Goal: Task Accomplishment & Management: Use online tool/utility

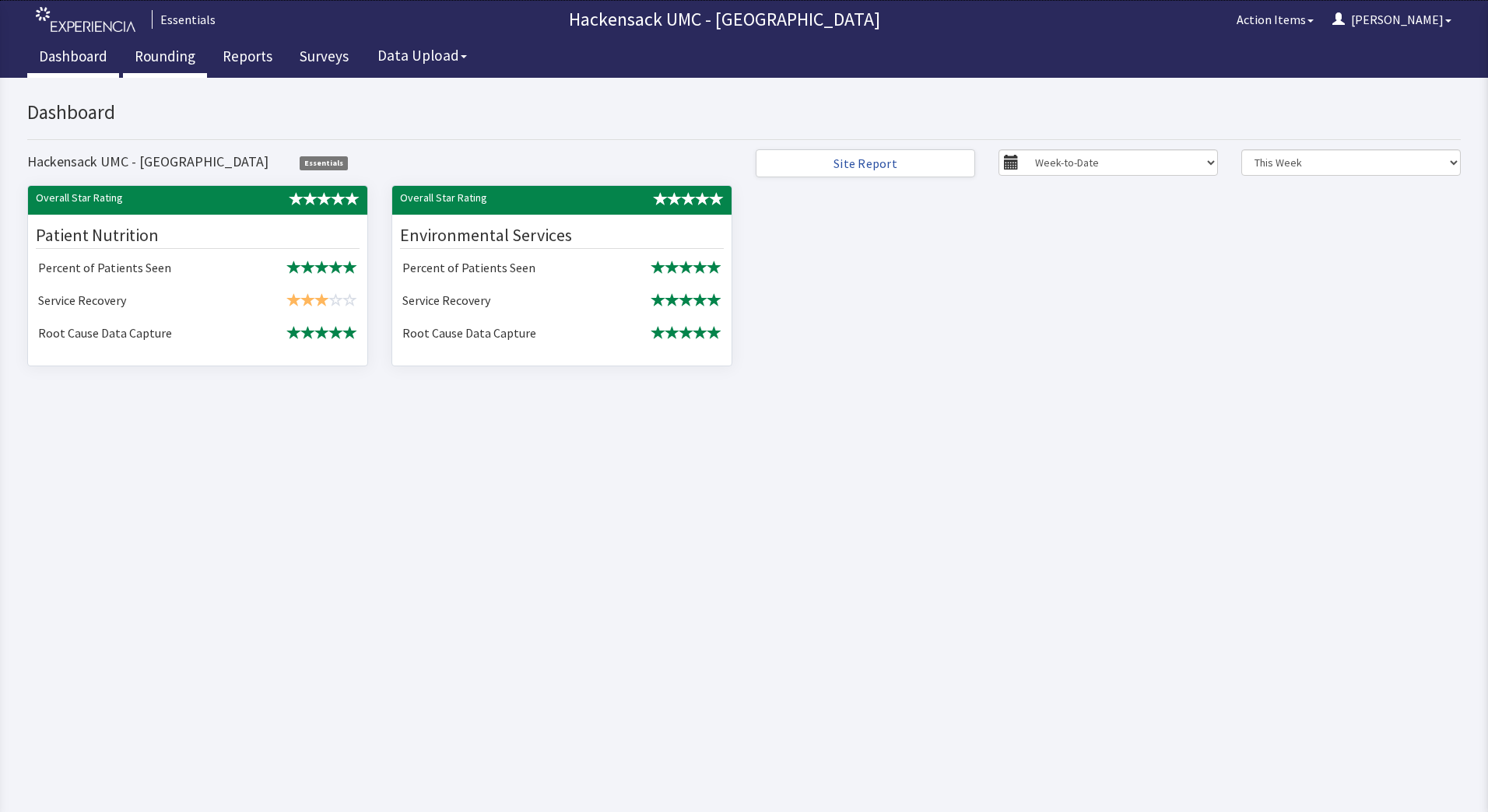
click at [169, 54] on link "Rounding" at bounding box center [165, 58] width 84 height 39
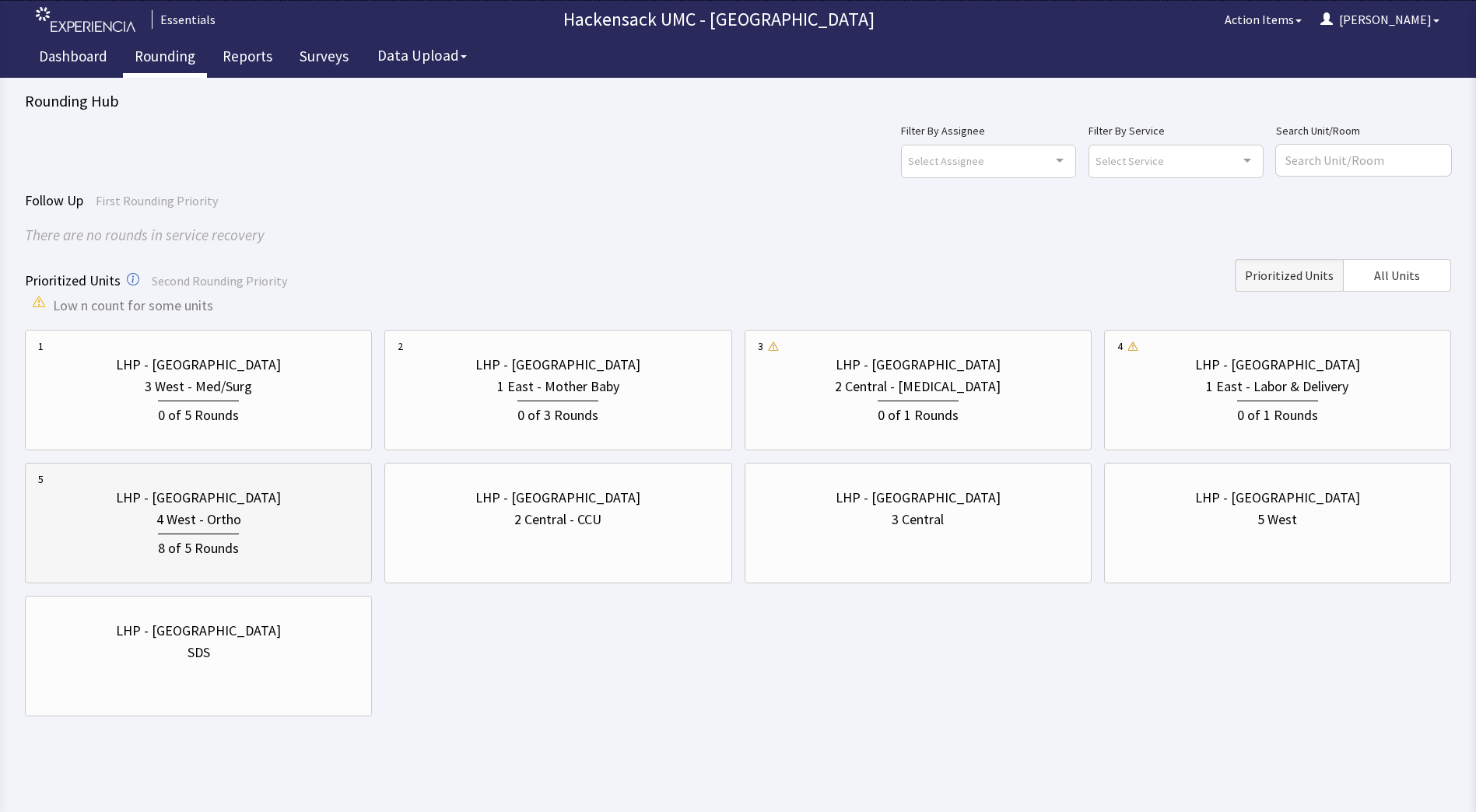
click at [296, 534] on div "8 of 5 Rounds" at bounding box center [198, 544] width 320 height 29
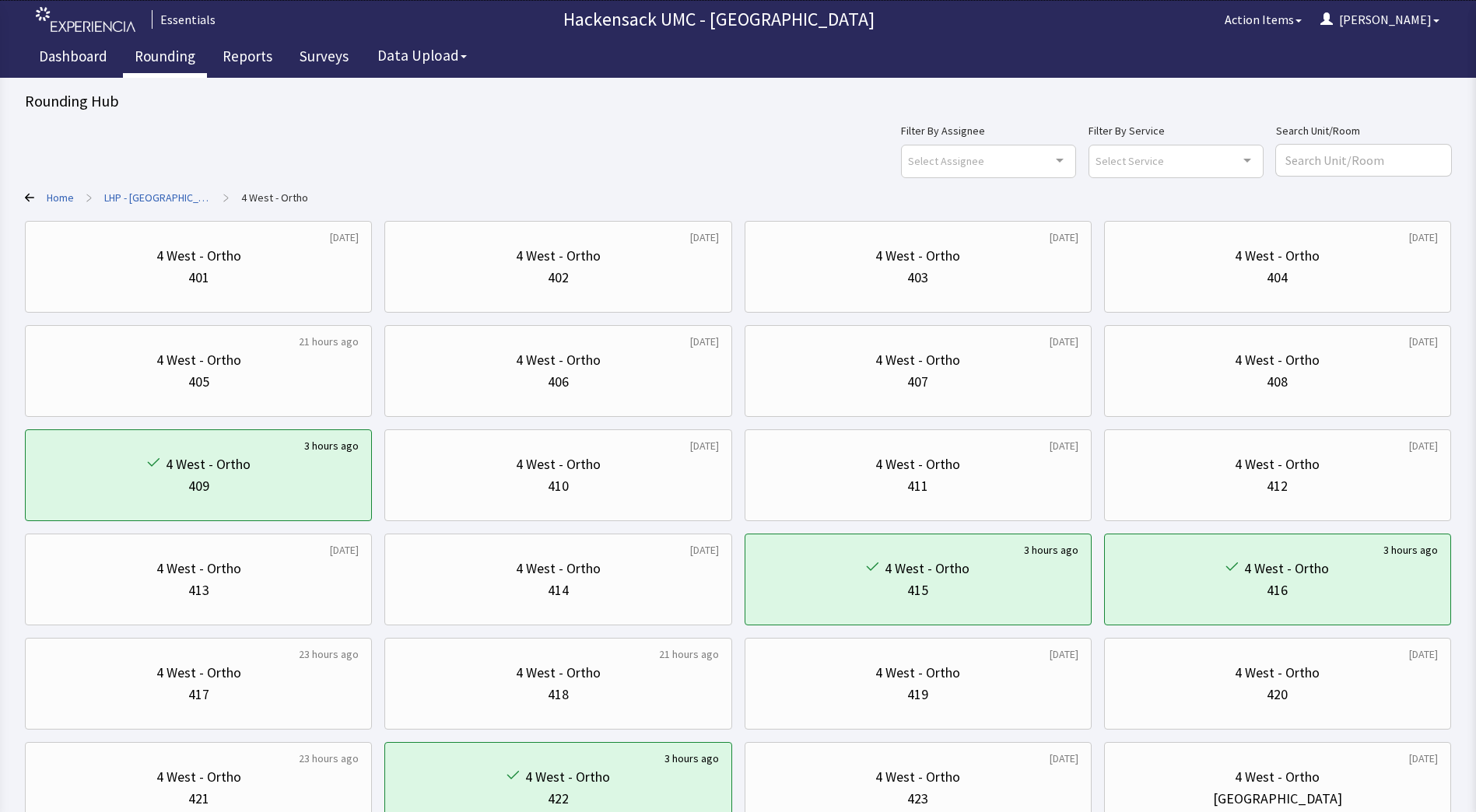
scroll to position [124, 0]
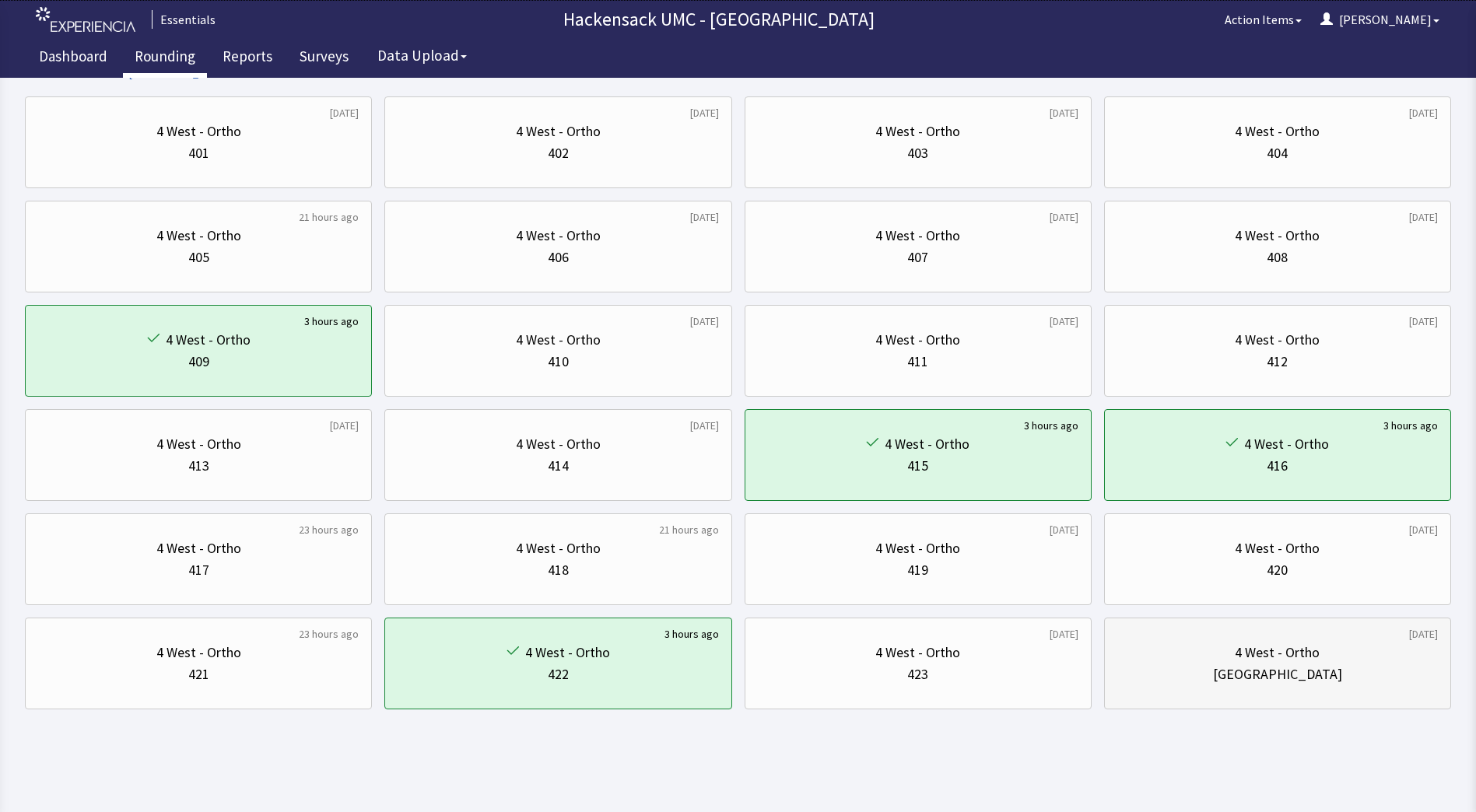
click at [1214, 666] on div "Nurse Station" at bounding box center [1278, 675] width 320 height 22
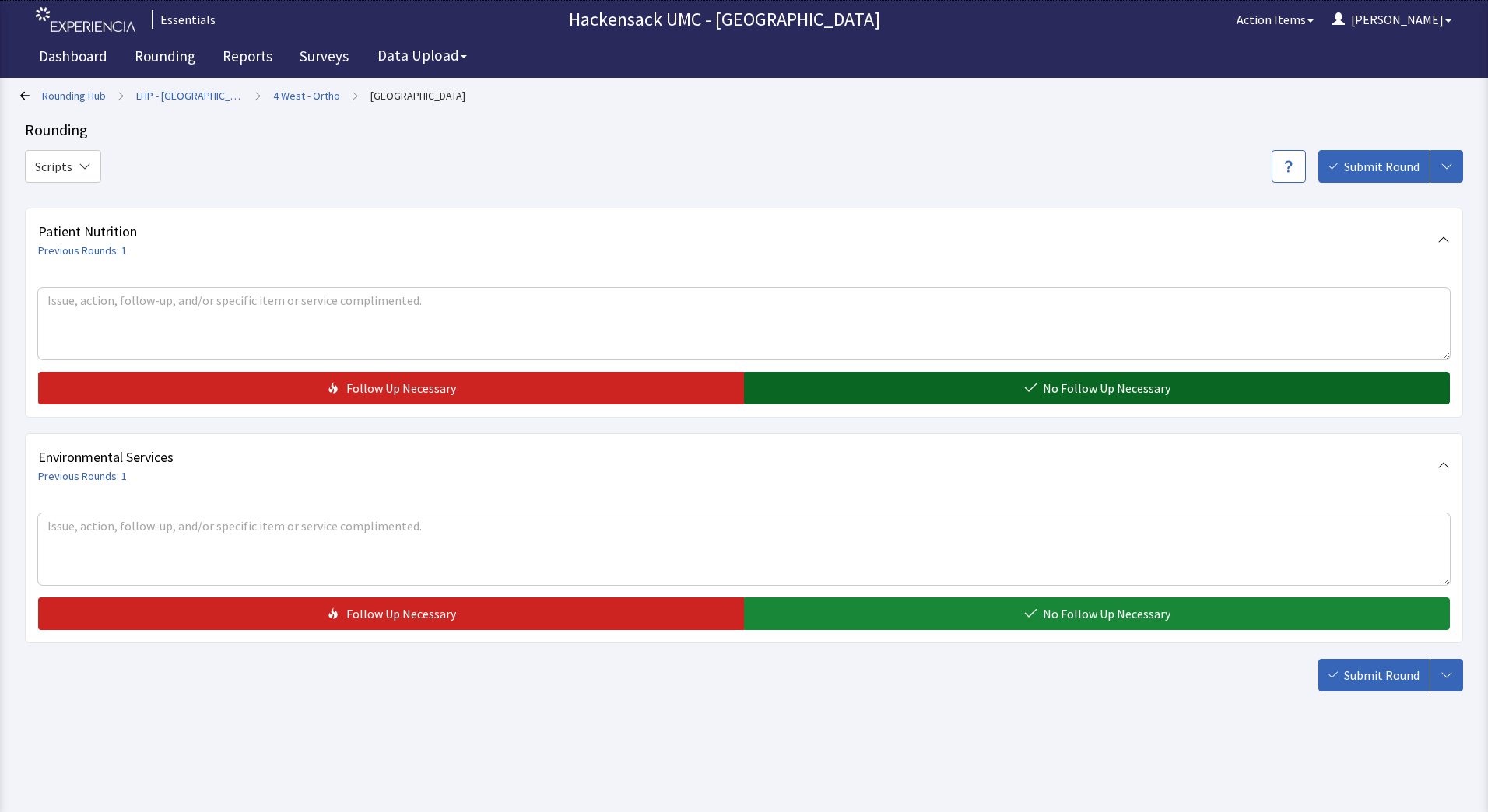
click at [996, 401] on button "No Follow Up Necessary" at bounding box center [1096, 388] width 706 height 32
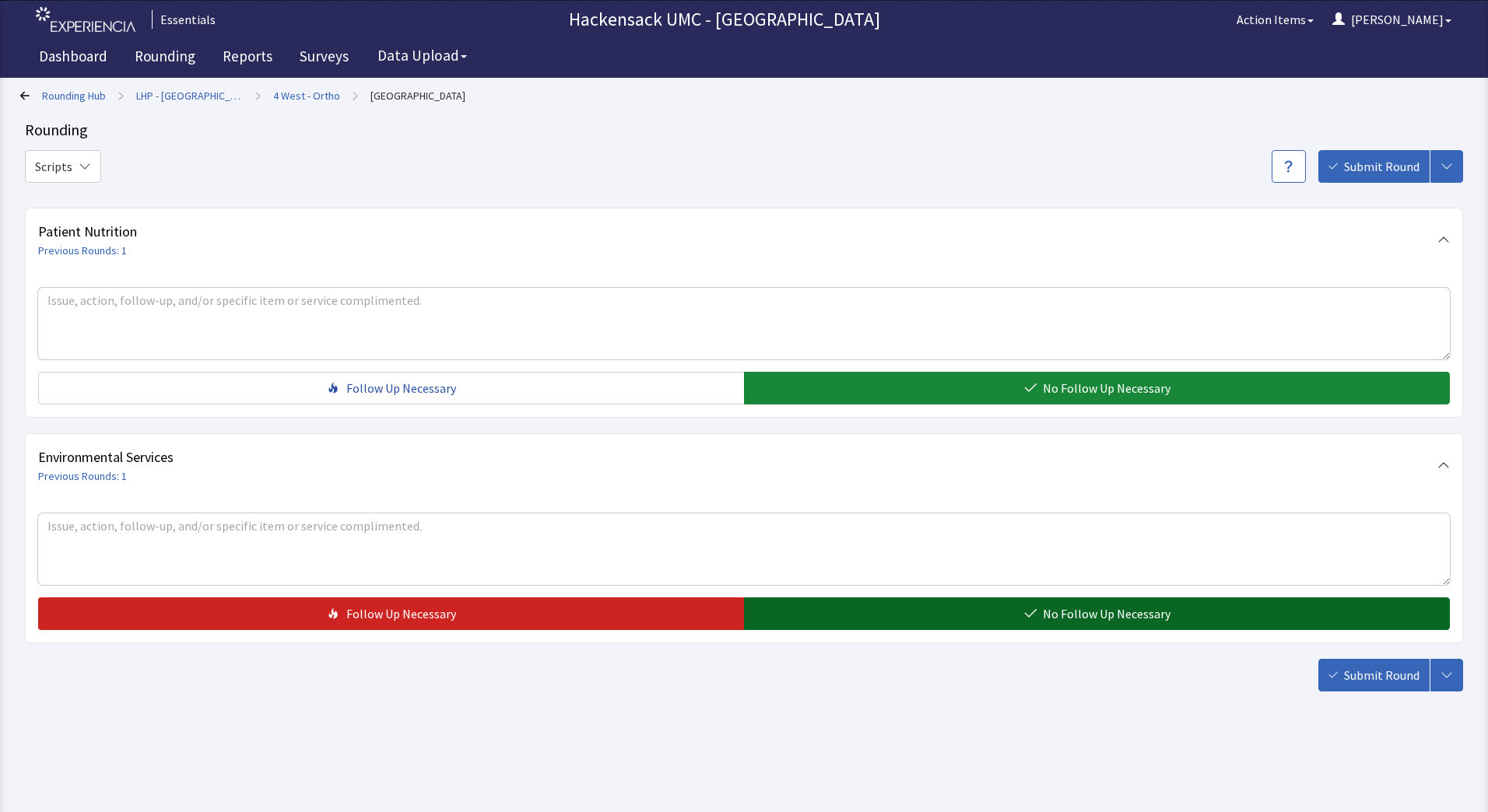
click at [911, 614] on button "No Follow Up Necessary" at bounding box center [1096, 613] width 706 height 32
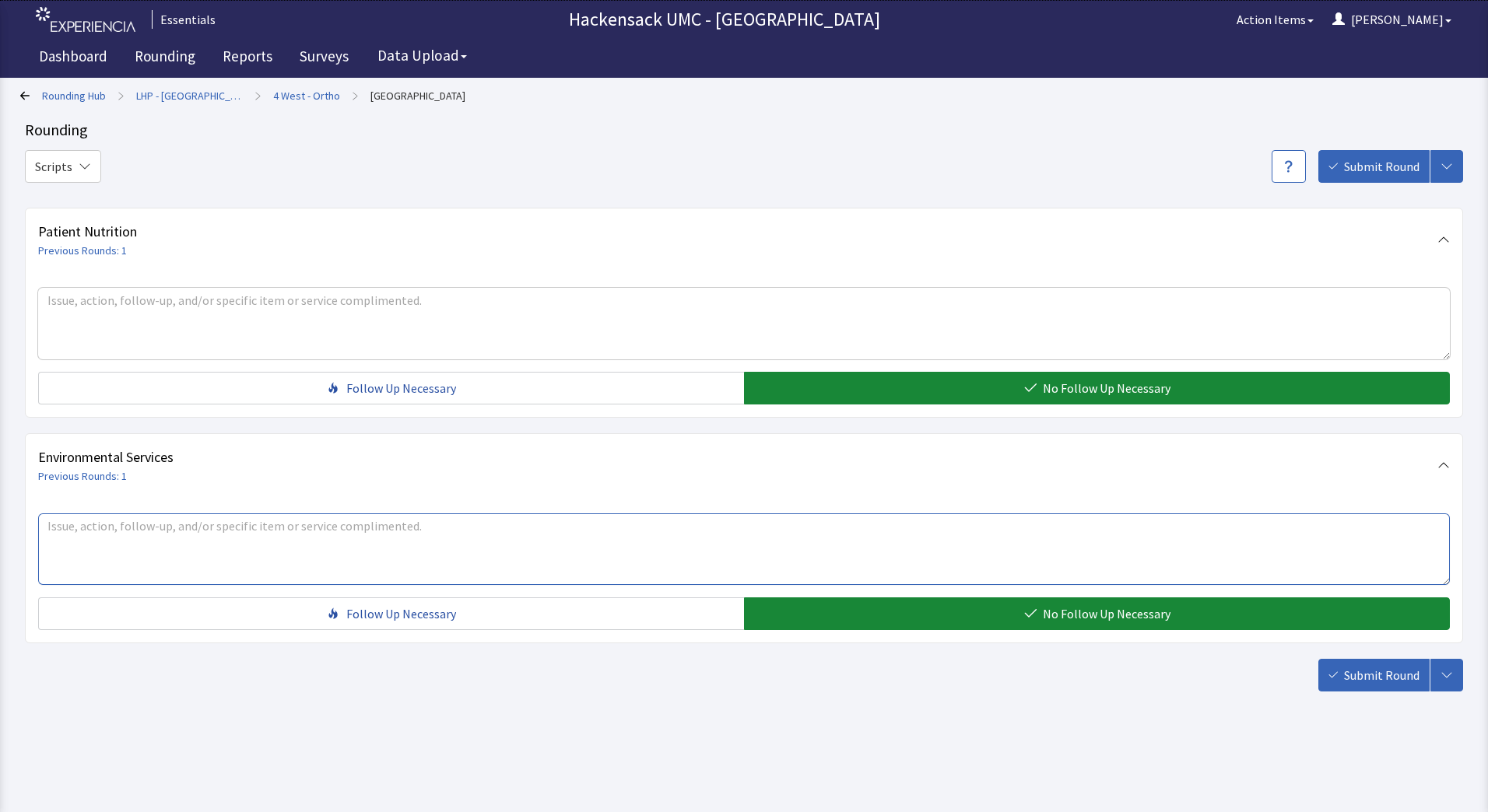
click at [644, 563] on textarea at bounding box center [744, 549] width 1411 height 71
type textarea "Stretcher in the corridor by 422 needs to be removed... Jason"
click at [1383, 676] on span "Submit Round" at bounding box center [1382, 675] width 76 height 19
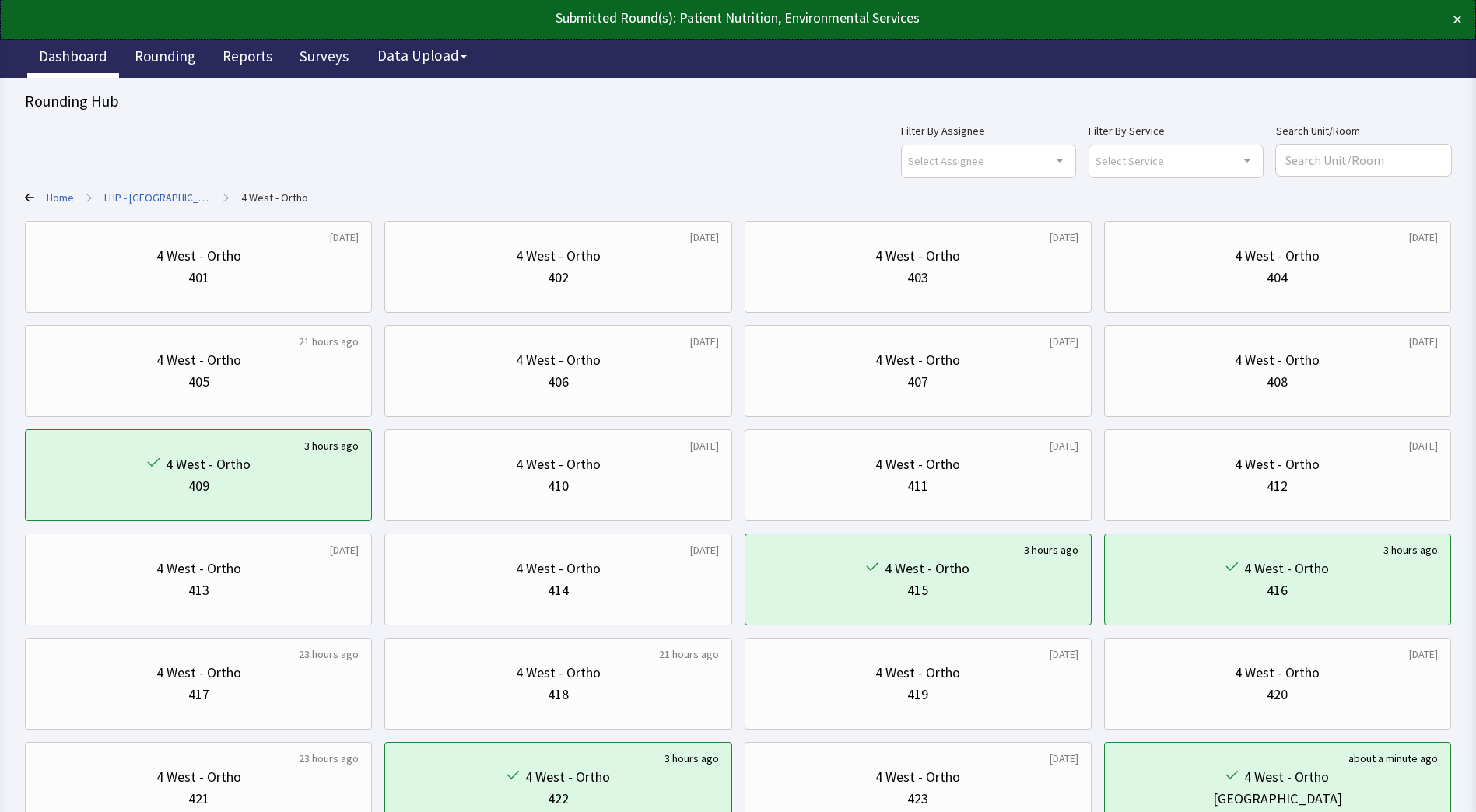
click at [83, 60] on link "Dashboard" at bounding box center [72, 58] width 92 height 39
